Goal: Information Seeking & Learning: Learn about a topic

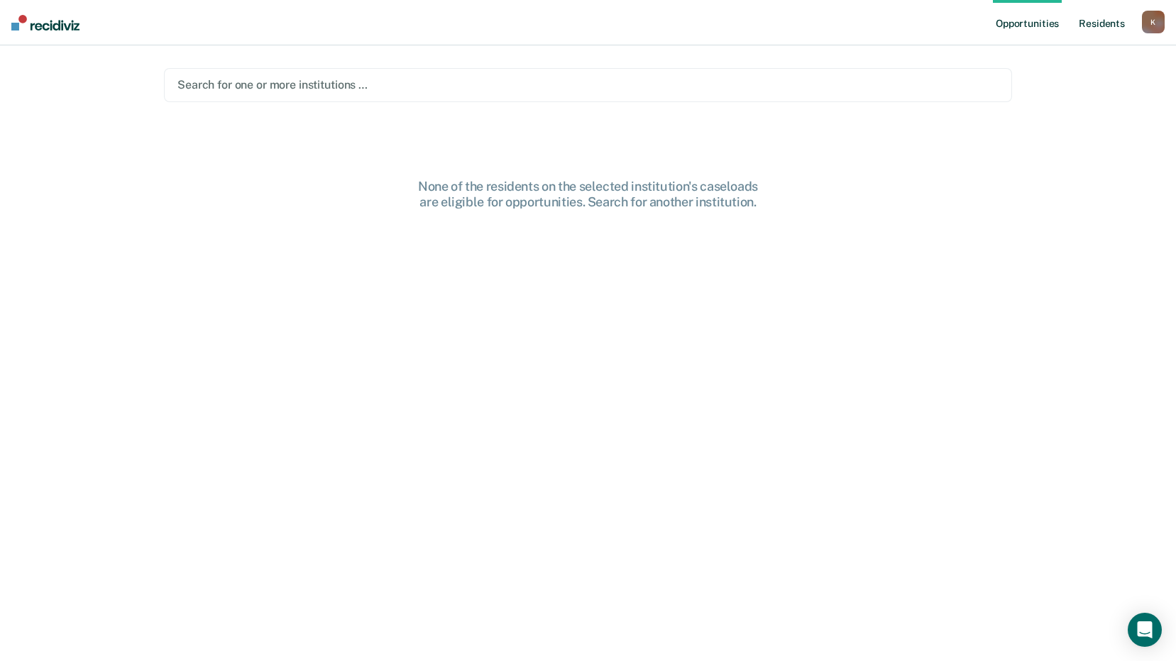
click at [1095, 22] on link "Resident s" at bounding box center [1102, 22] width 52 height 45
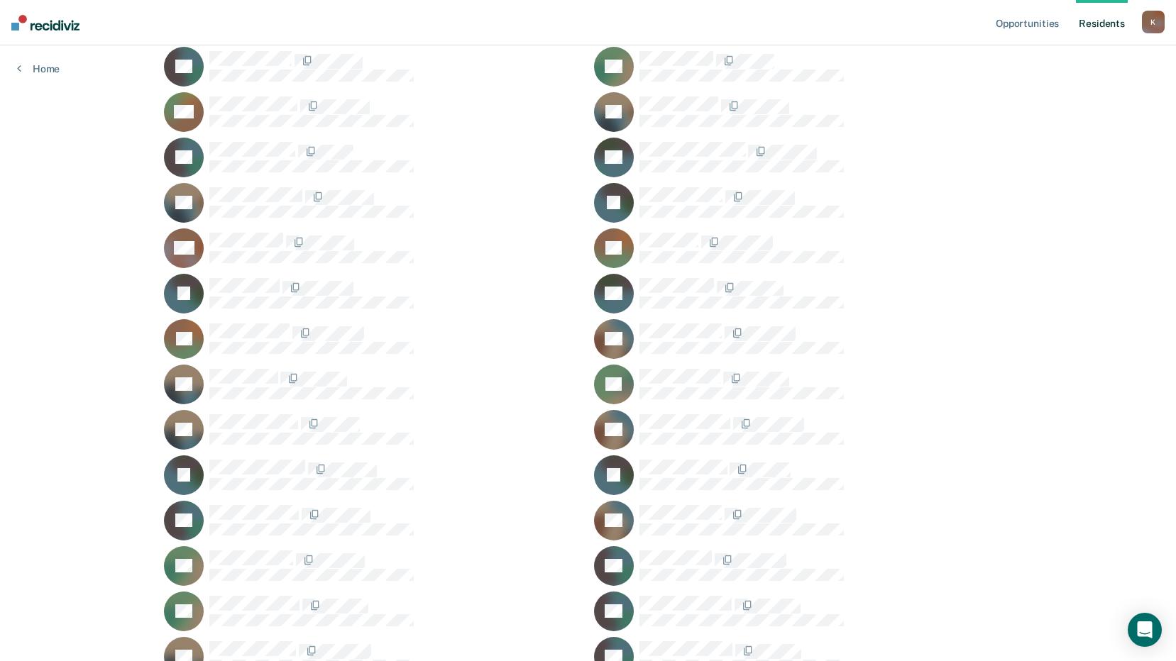
scroll to position [51210, 0]
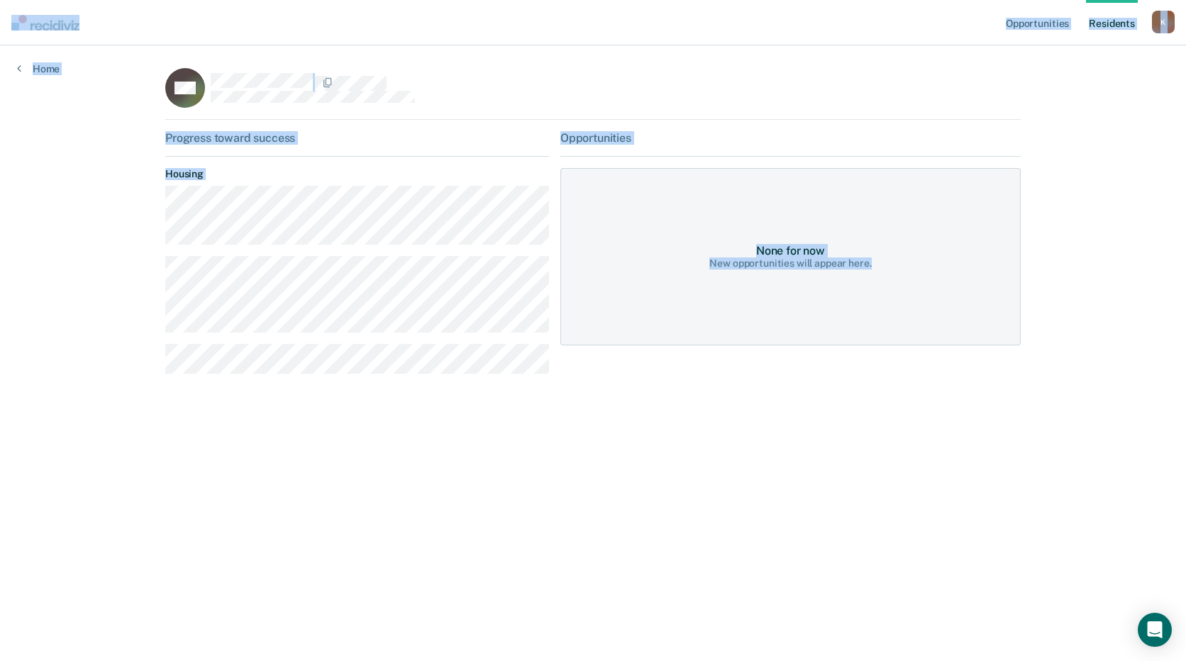
click at [261, 404] on main "BW Progress toward success Housing Opportunities None for now New opportunities…" at bounding box center [593, 336] width 890 height 582
